Goal: Task Accomplishment & Management: Use online tool/utility

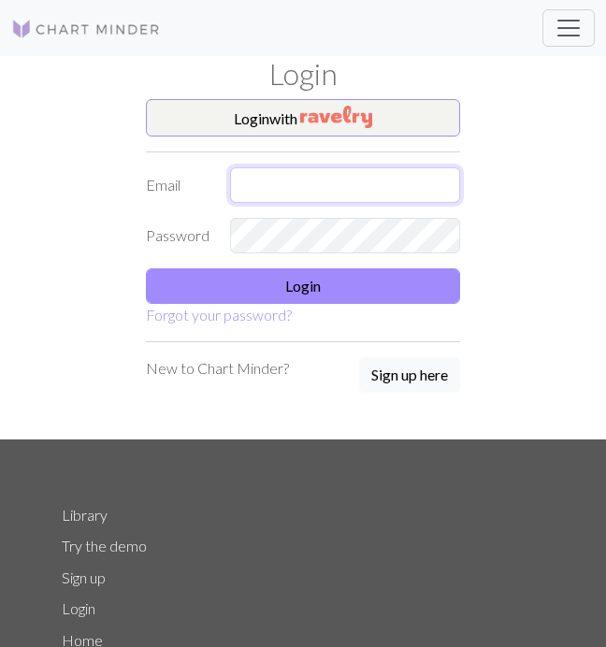
type input "[EMAIL_ADDRESS][DOMAIN_NAME]"
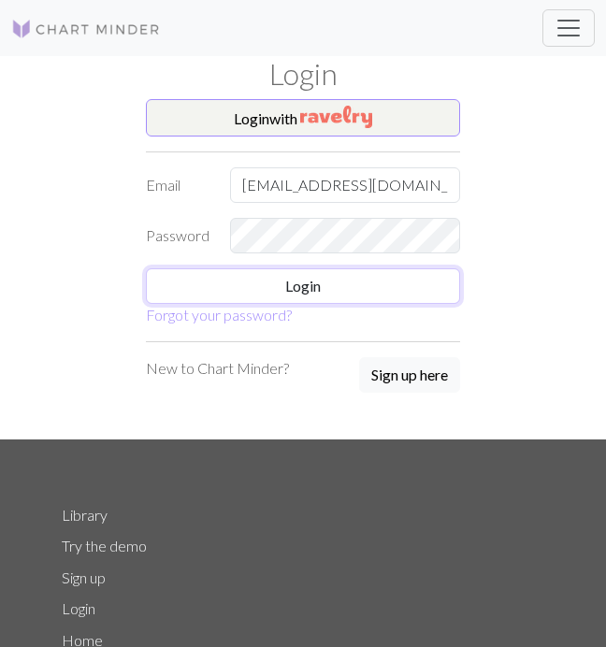
click at [297, 303] on button "Login" at bounding box center [303, 286] width 314 height 36
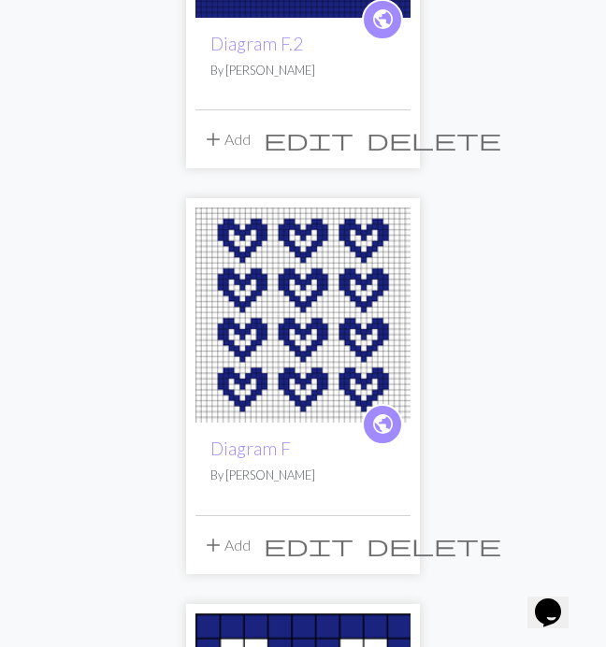
scroll to position [403, 0]
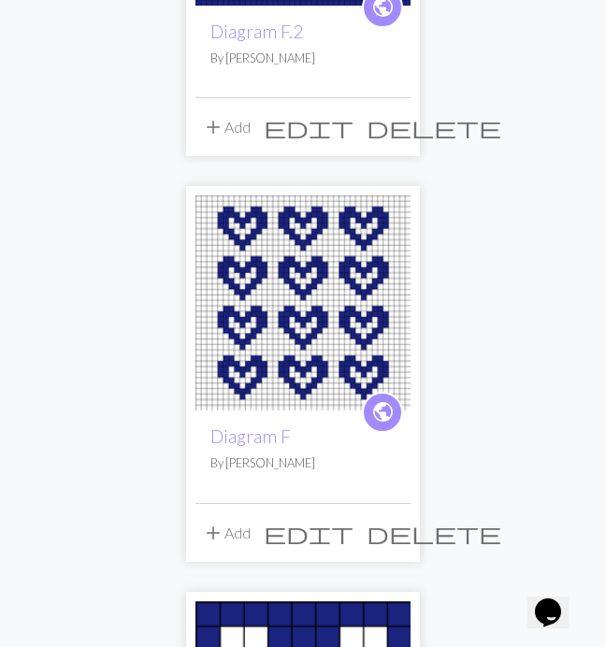
click at [313, 404] on img at bounding box center [303, 303] width 215 height 215
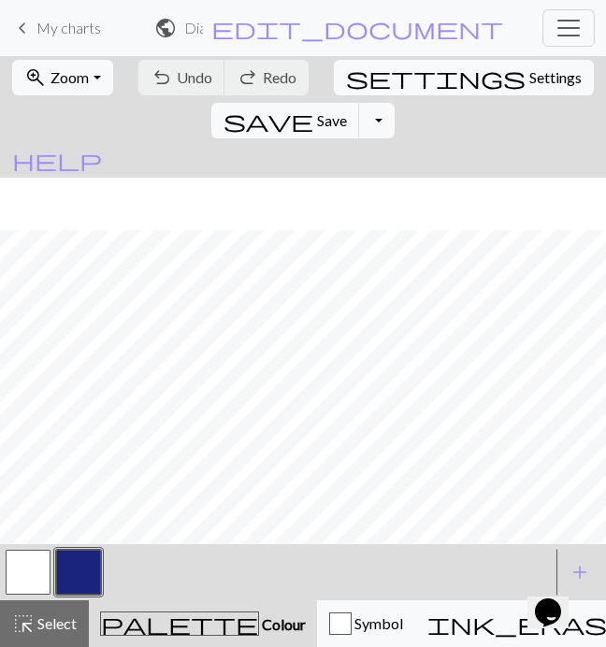
scroll to position [369, 0]
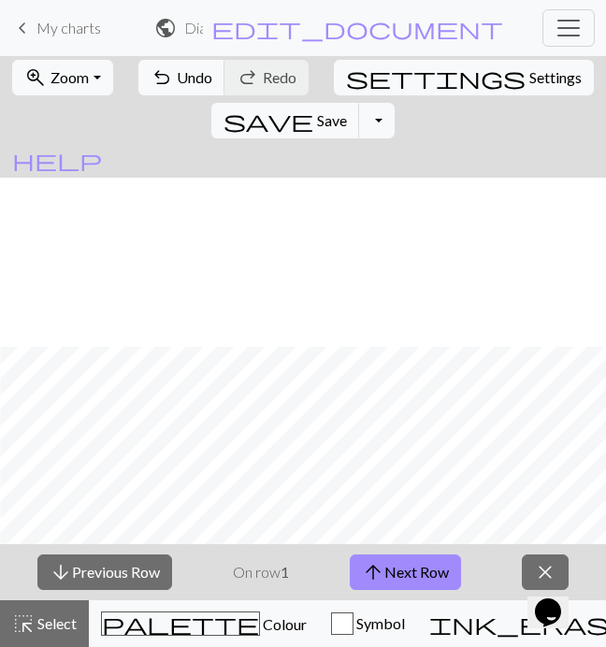
scroll to position [369, 463]
